Goal: Task Accomplishment & Management: Manage account settings

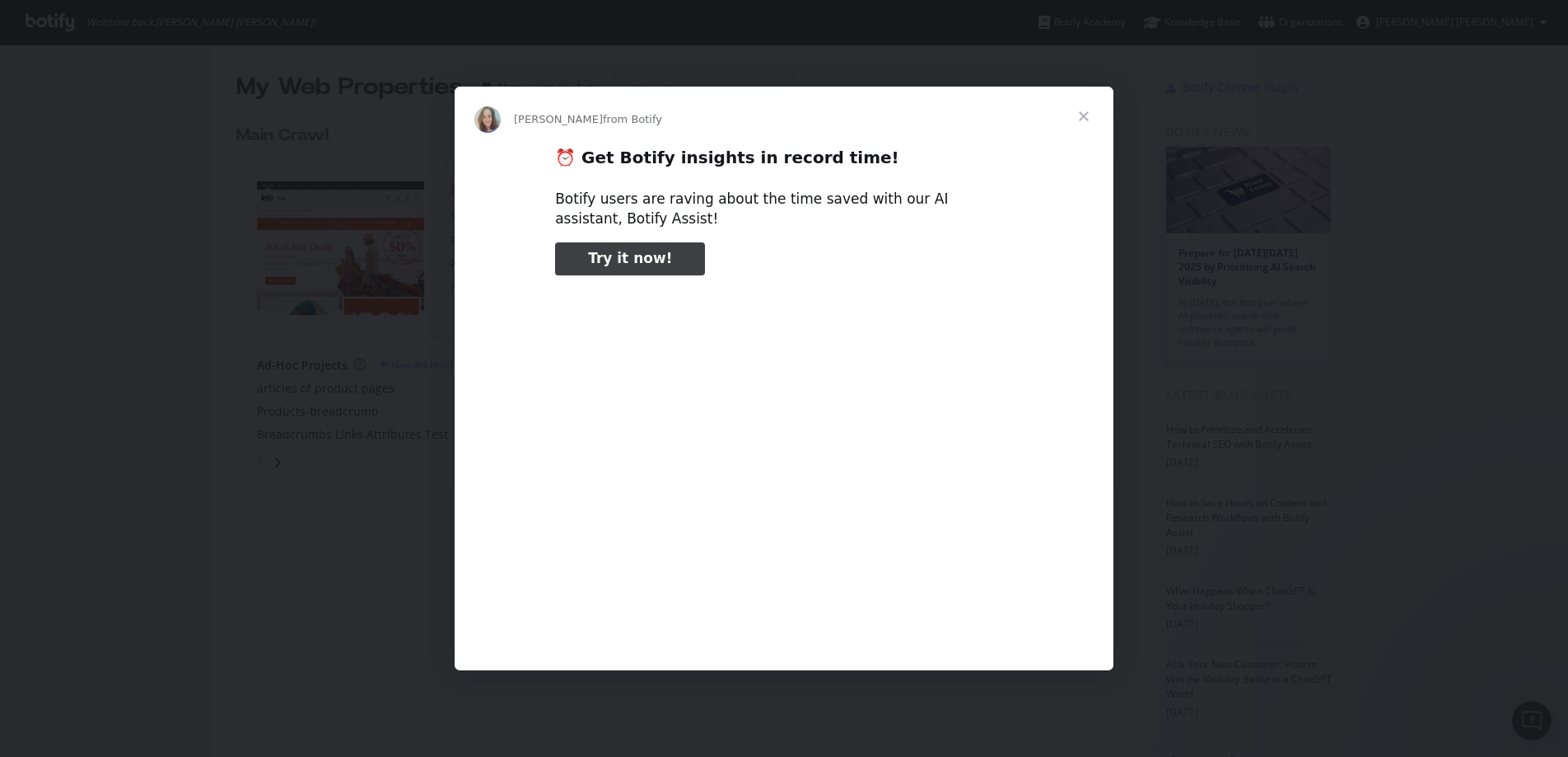
type input "78825"
click at [1101, 107] on span "Close" at bounding box center [1084, 115] width 60 height 60
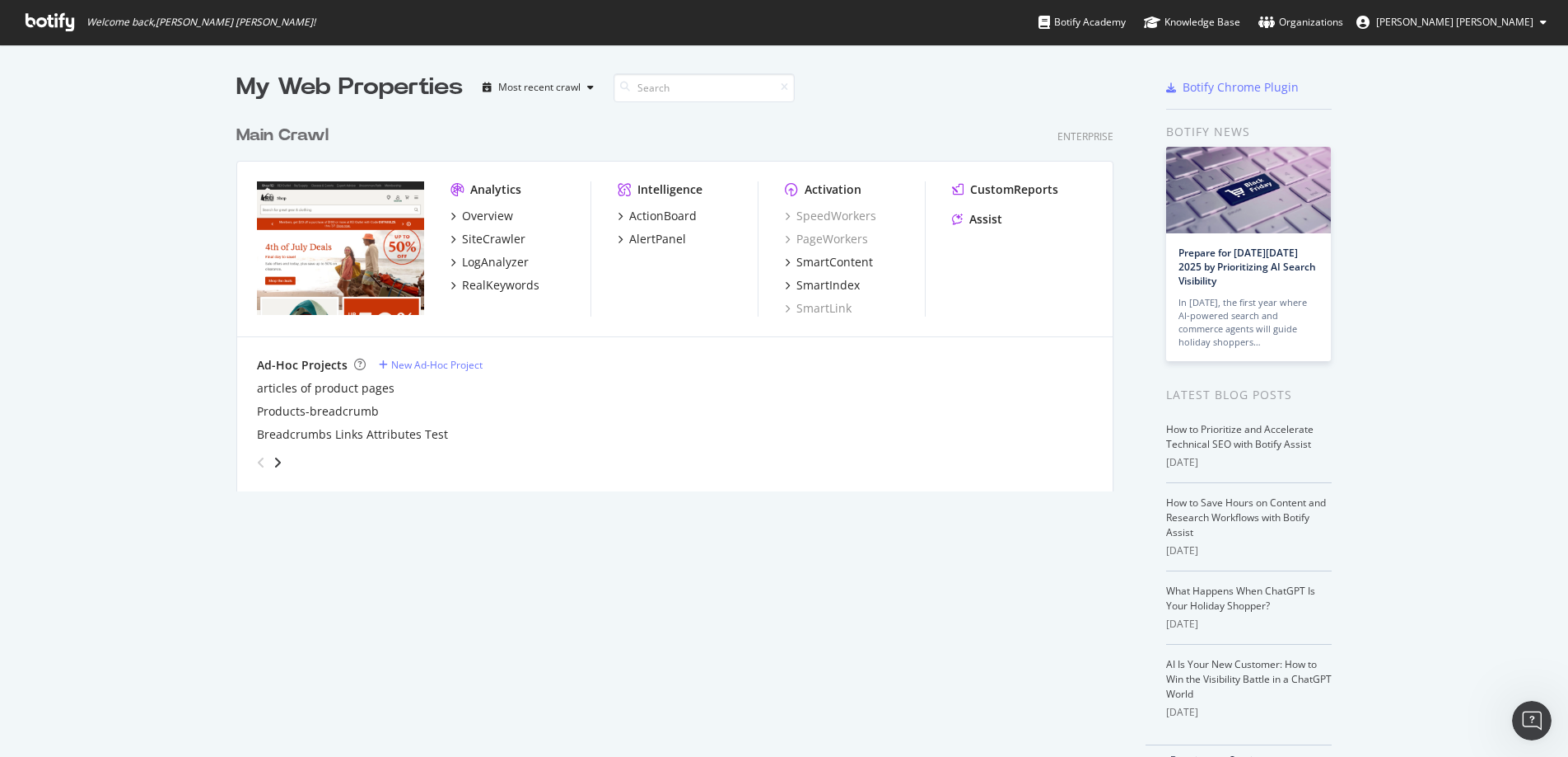
click at [1466, 17] on span "[PERSON_NAME] [PERSON_NAME]" at bounding box center [1455, 22] width 157 height 14
click at [1344, 9] on link "Organizations" at bounding box center [1301, 22] width 85 height 44
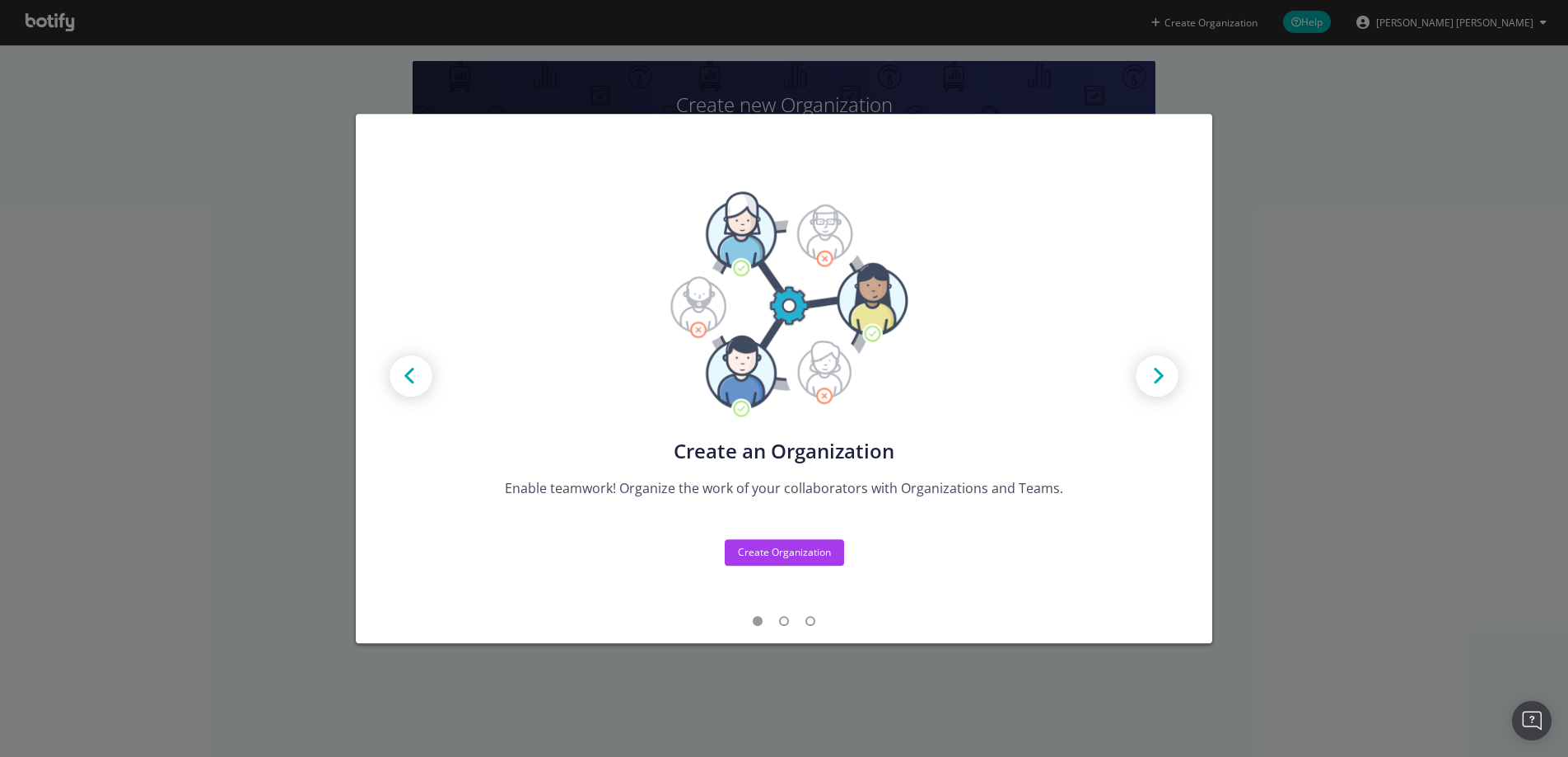
click at [1441, 238] on div "Create new Projects for your Teams Create the exact model that matches your Org…" at bounding box center [784, 378] width 1568 height 757
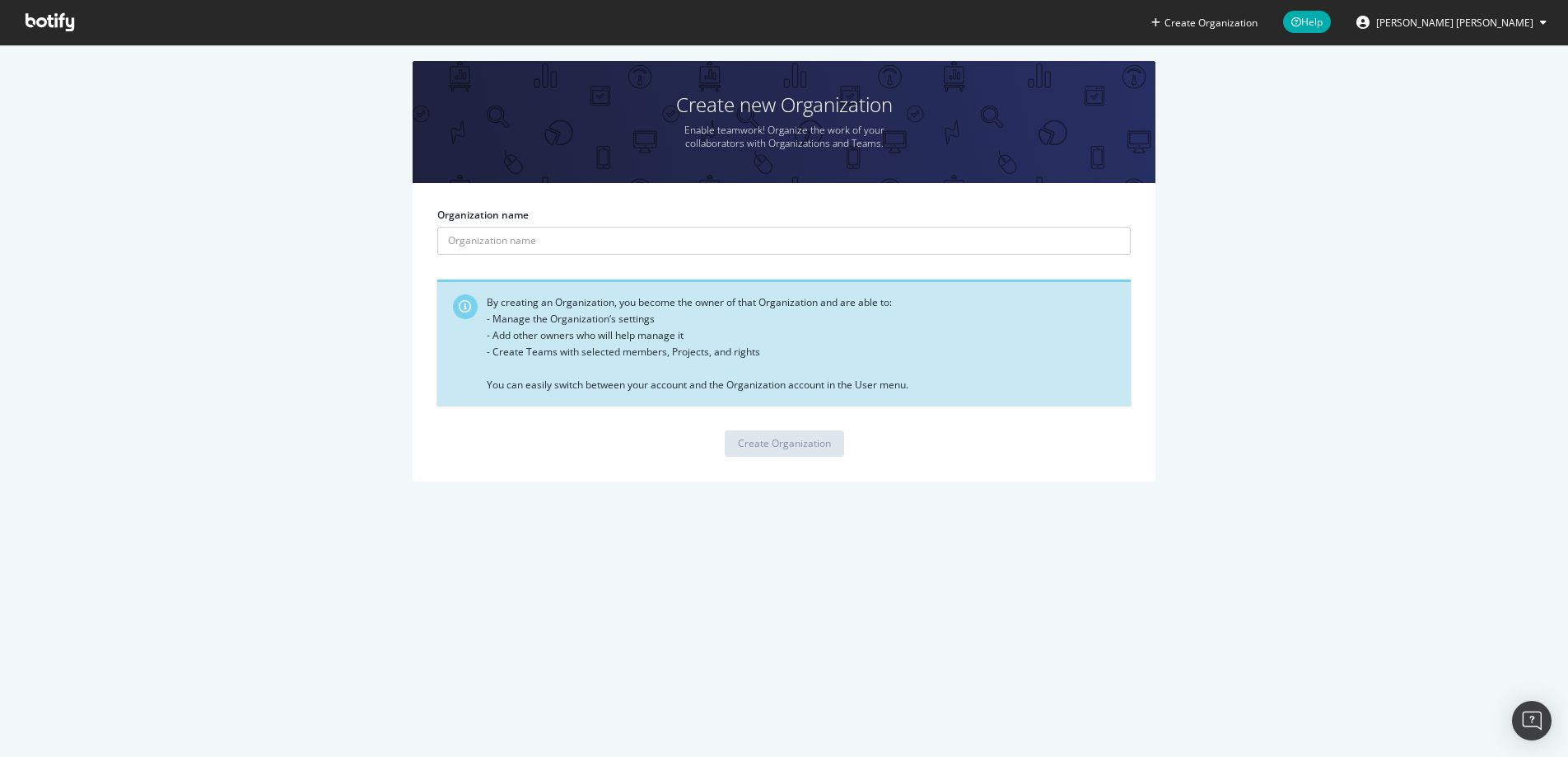
click at [1491, 26] on span "[PERSON_NAME] [PERSON_NAME]" at bounding box center [1455, 23] width 157 height 14
click at [1503, 46] on link "Edit Profile" at bounding box center [1487, 58] width 144 height 25
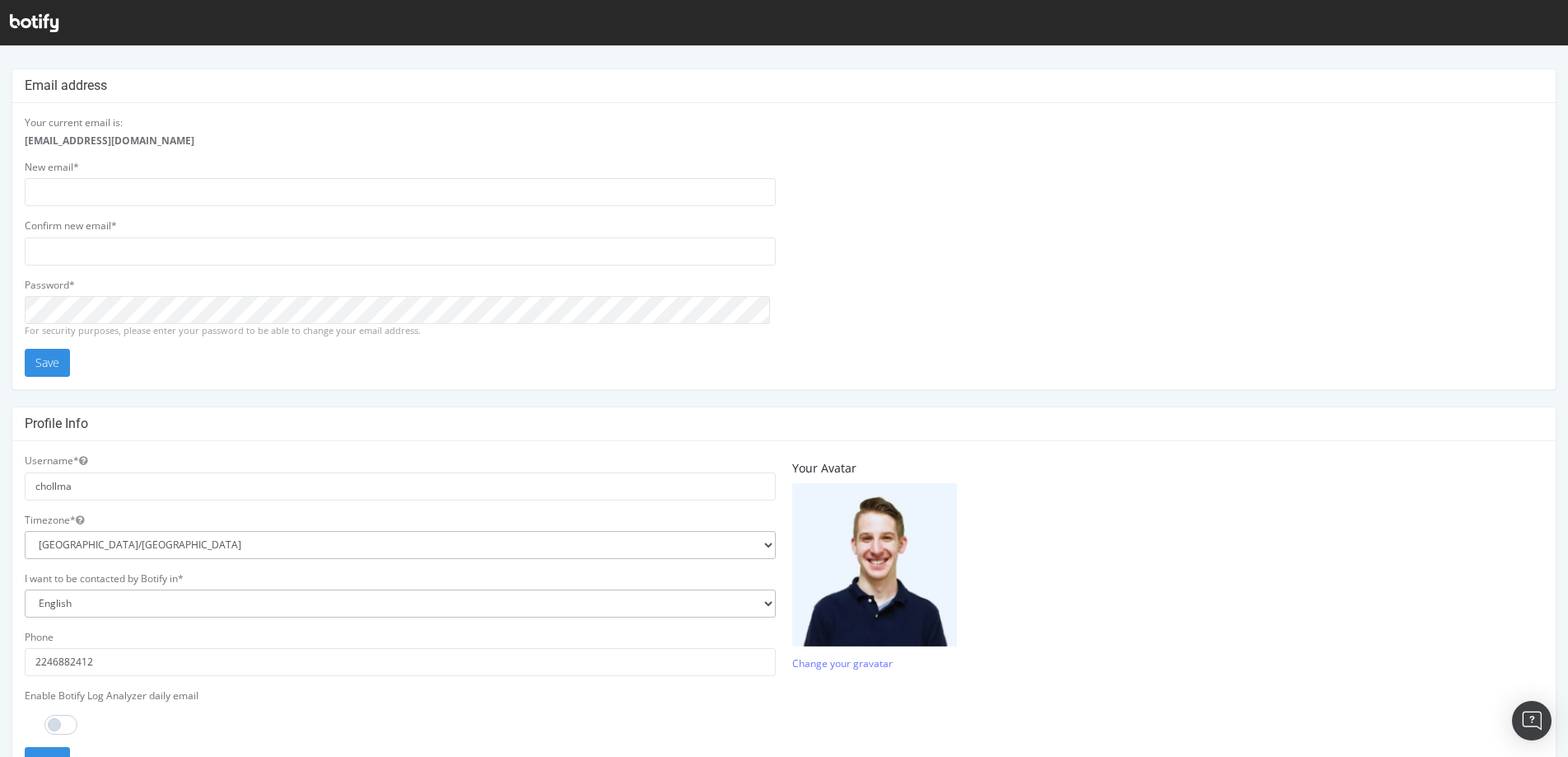
scroll to position [326, 0]
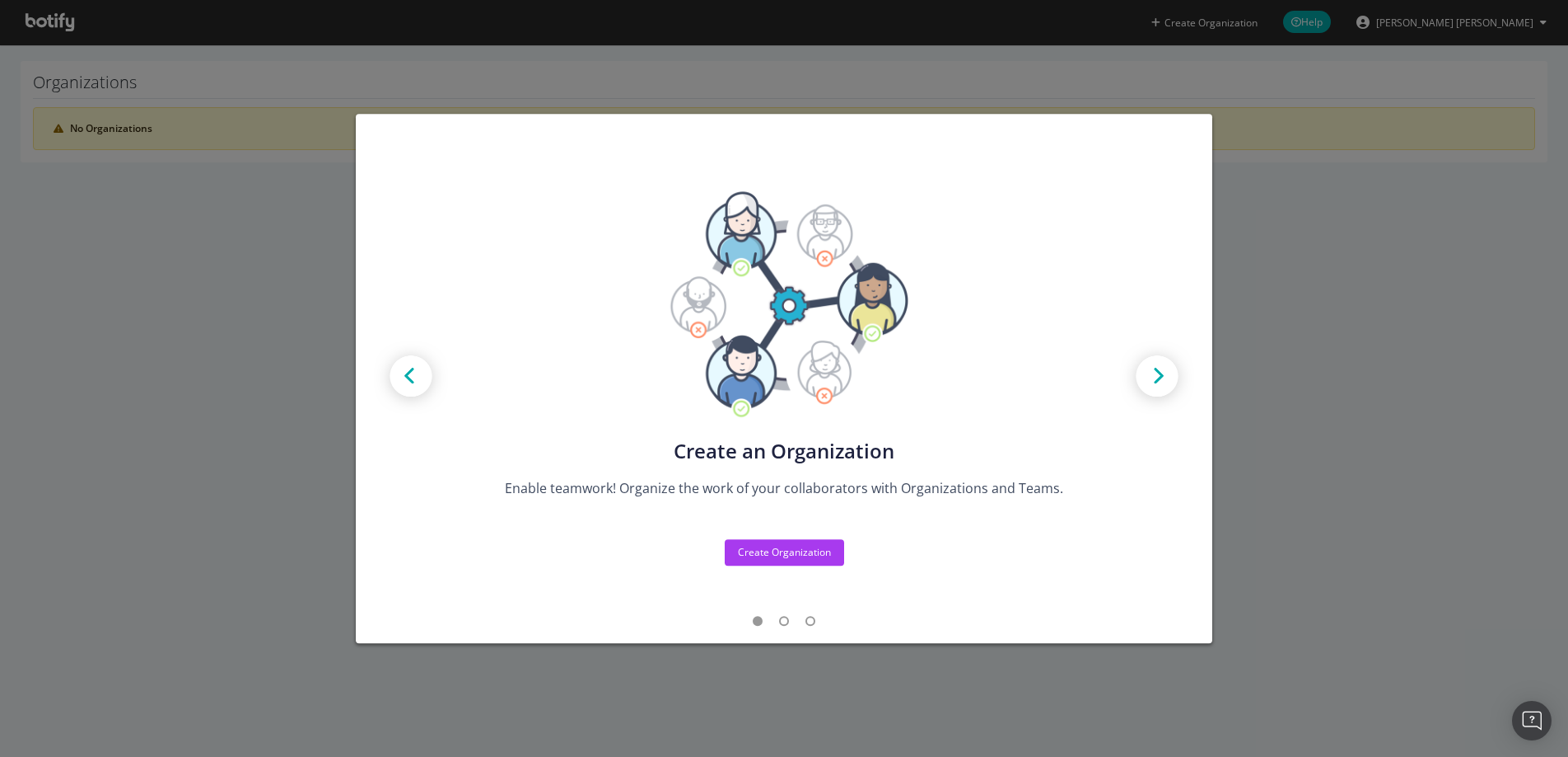
click at [328, 143] on div "Create new Projects for your Teams Create the exact model that matches your Org…" at bounding box center [784, 378] width 1568 height 757
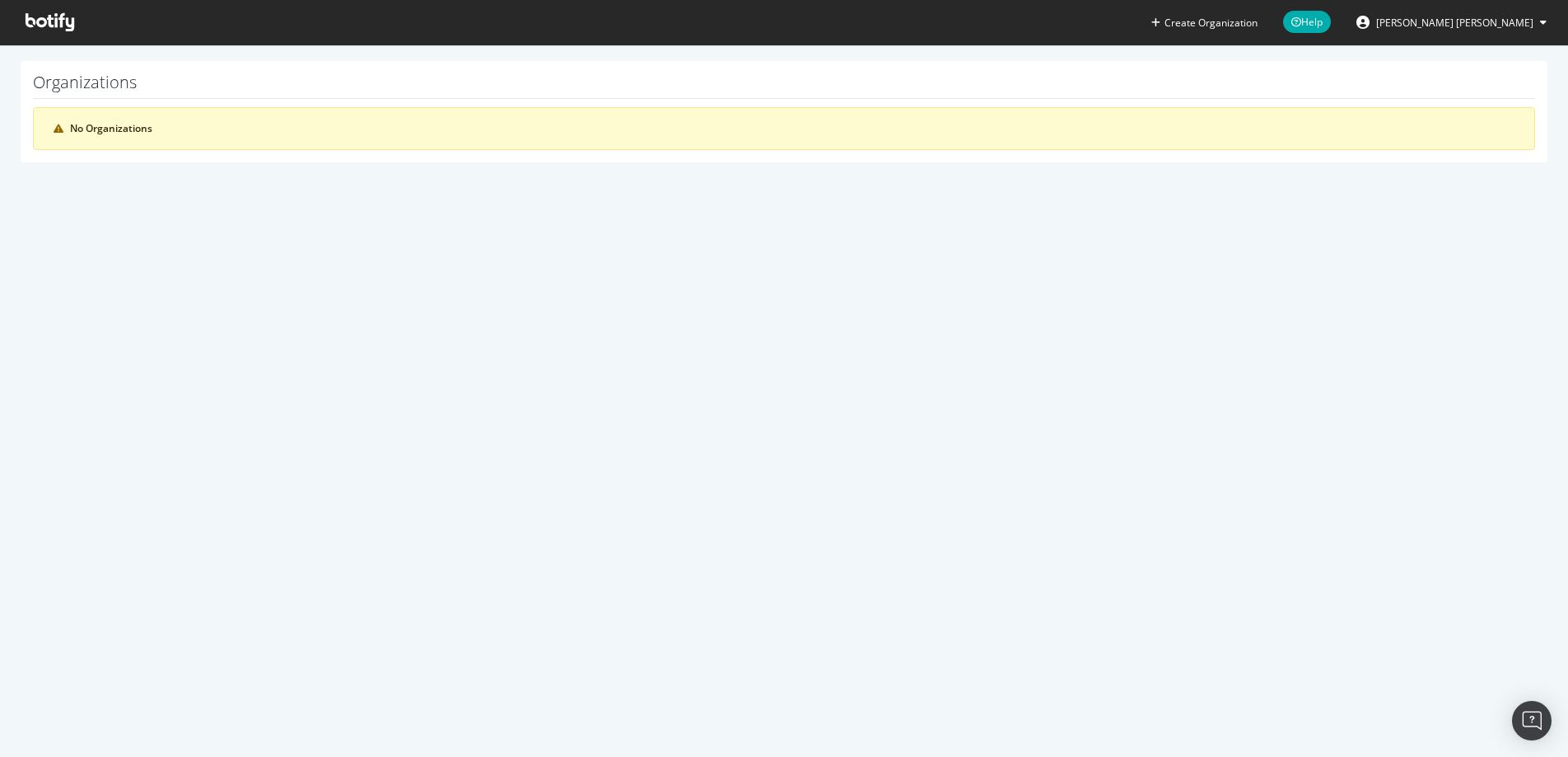
click at [68, 16] on icon at bounding box center [49, 22] width 48 height 18
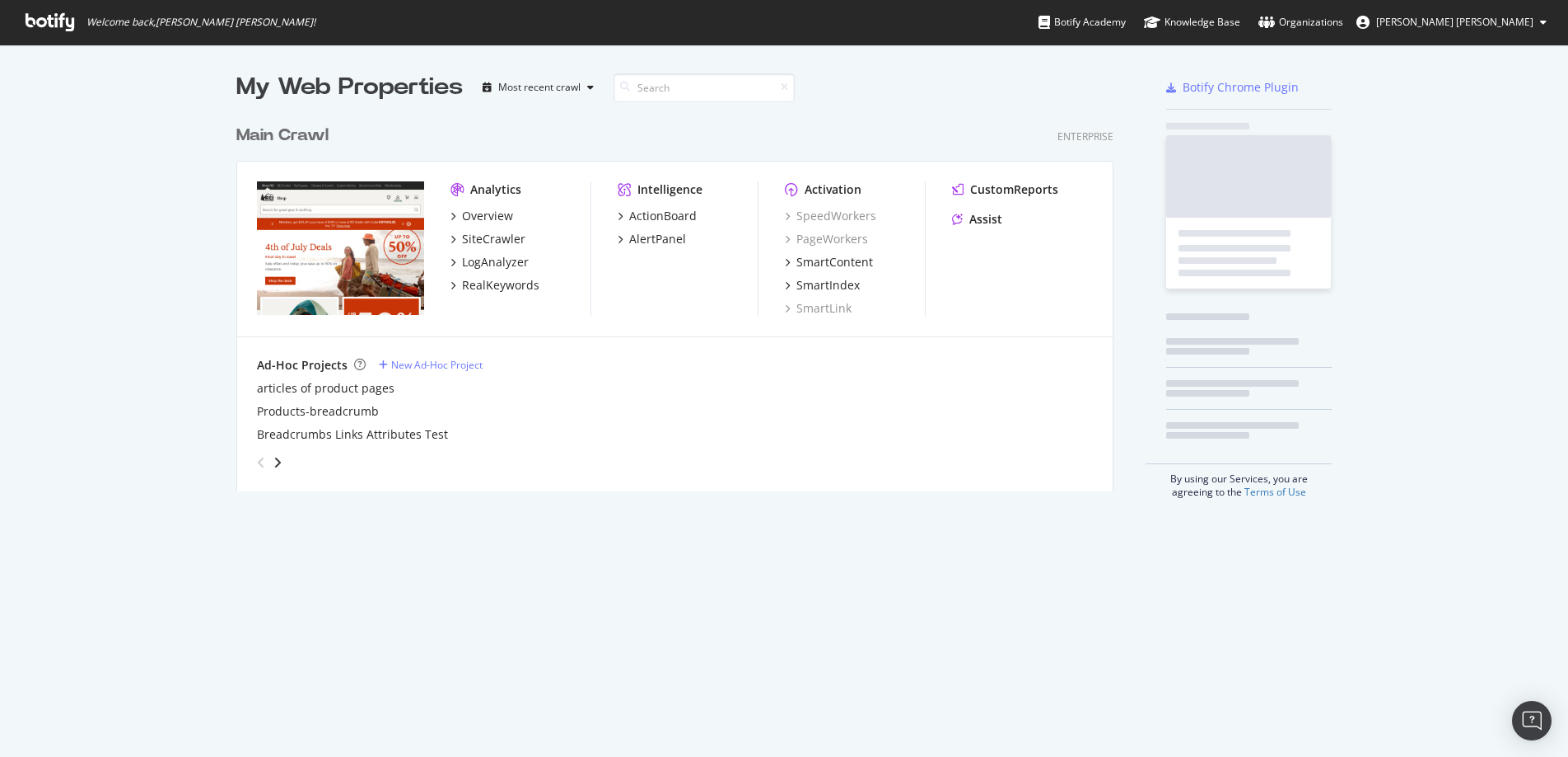
scroll to position [375, 878]
